Goal: Find specific page/section: Find specific page/section

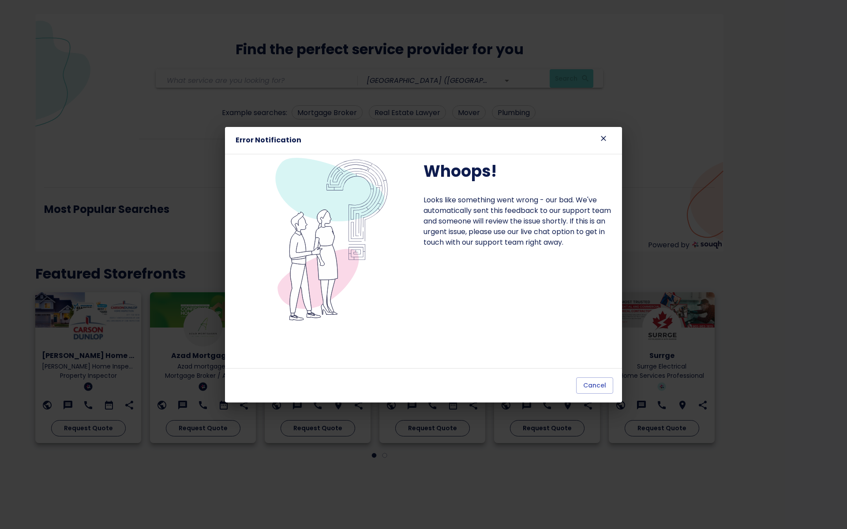
type input "[GEOGRAPHIC_DATA] ([GEOGRAPHIC_DATA])"
